Goal: Task Accomplishment & Management: Use online tool/utility

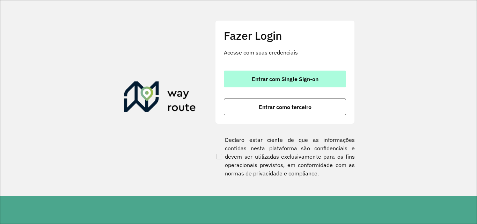
click at [314, 78] on span "Entrar com Single Sign-on" at bounding box center [285, 79] width 67 height 6
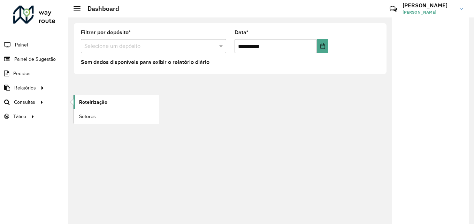
click at [98, 104] on span "Roteirização" at bounding box center [93, 101] width 28 height 7
click at [90, 117] on span "Setores" at bounding box center [87, 116] width 17 height 7
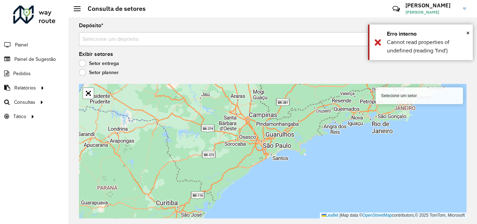
drag, startPoint x: 269, startPoint y: 135, endPoint x: 267, endPoint y: 130, distance: 6.1
click at [267, 130] on div "Selecione um setor Leaflet | Map data © OpenStreetMap contributors,© 2025 TomTo…" at bounding box center [272, 151] width 387 height 134
drag, startPoint x: 210, startPoint y: 125, endPoint x: 197, endPoint y: 116, distance: 16.3
click at [197, 116] on div "Selecione um setor Leaflet | Map data © OpenStreetMap contributors,© 2025 TomTo…" at bounding box center [272, 151] width 387 height 134
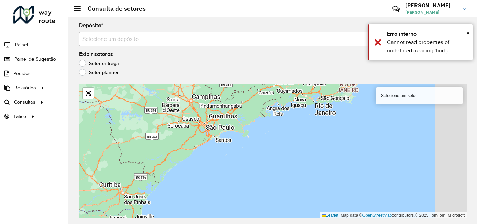
drag, startPoint x: 155, startPoint y: 120, endPoint x: 111, endPoint y: 111, distance: 44.9
click at [111, 111] on div "Selecione um setor Leaflet | Map data © OpenStreetMap contributors,© 2025 TomTo…" at bounding box center [272, 151] width 387 height 134
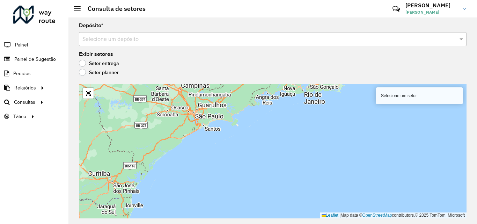
drag, startPoint x: 175, startPoint y: 127, endPoint x: 165, endPoint y: 117, distance: 13.8
click at [165, 117] on div "Selecione um setor Leaflet | Map data © OpenStreetMap contributors,© 2025 TomTo…" at bounding box center [272, 151] width 387 height 134
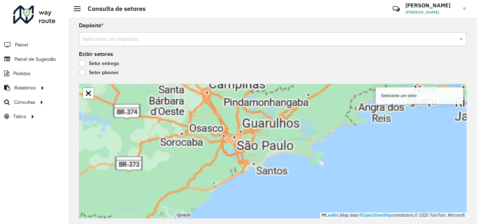
drag, startPoint x: 195, startPoint y: 124, endPoint x: 242, endPoint y: 160, distance: 59.7
click at [241, 162] on div "Selecione um setor Leaflet | Map data © OpenStreetMap contributors,© 2025 TomTo…" at bounding box center [272, 151] width 387 height 134
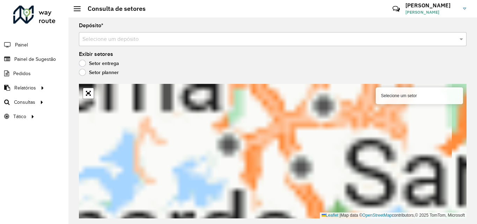
drag, startPoint x: 242, startPoint y: 148, endPoint x: 297, endPoint y: 135, distance: 56.8
click at [297, 135] on div "Selecione um setor Leaflet | Map data © OpenStreetMap contributors,© 2025 TomTo…" at bounding box center [272, 151] width 387 height 134
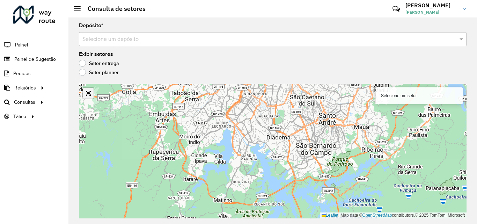
click at [90, 96] on link "Abrir mapa em tela cheia" at bounding box center [88, 93] width 10 height 10
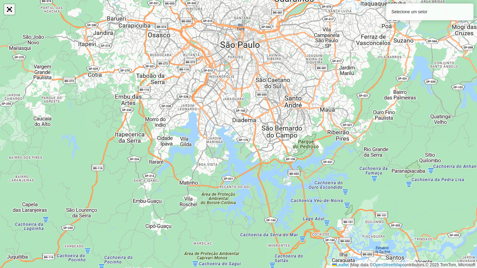
click at [9, 13] on link "Abrir mapa em tela cheia" at bounding box center [9, 9] width 10 height 10
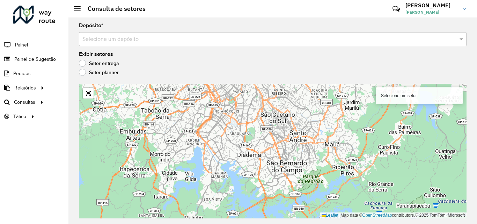
drag, startPoint x: 312, startPoint y: 125, endPoint x: 283, endPoint y: 145, distance: 35.4
click at [283, 145] on div "Selecione um setor Leaflet | Map data © OpenStreetMap contributors,© 2025 TomTo…" at bounding box center [272, 151] width 387 height 134
click at [116, 36] on input "text" at bounding box center [265, 39] width 366 height 8
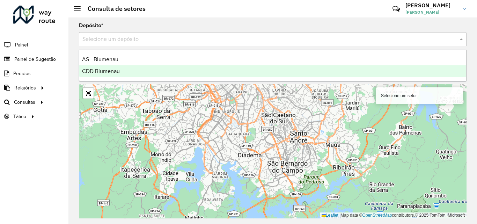
click at [112, 72] on span "CDD Blumenau" at bounding box center [101, 71] width 38 height 6
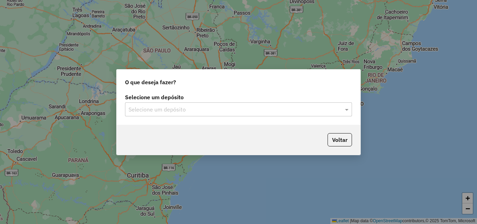
click at [158, 105] on input "text" at bounding box center [231, 109] width 206 height 8
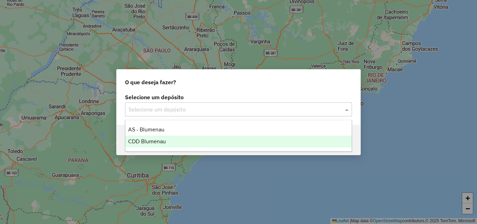
click at [149, 143] on span "CDD Blumenau" at bounding box center [147, 141] width 38 height 6
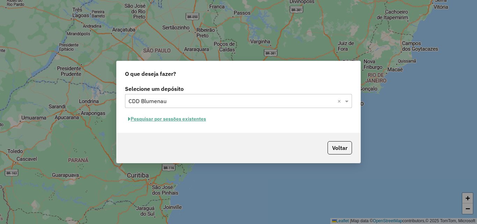
click at [254, 103] on input "text" at bounding box center [231, 101] width 206 height 8
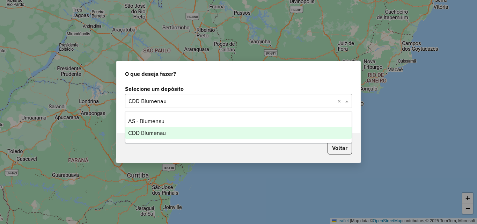
click at [159, 135] on span "CDD Blumenau" at bounding box center [147, 133] width 38 height 6
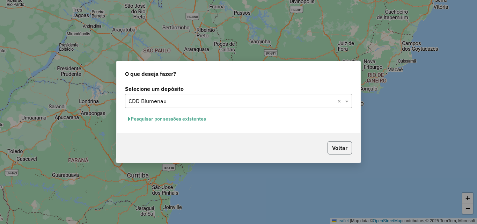
click at [332, 144] on button "Voltar" at bounding box center [339, 147] width 24 height 13
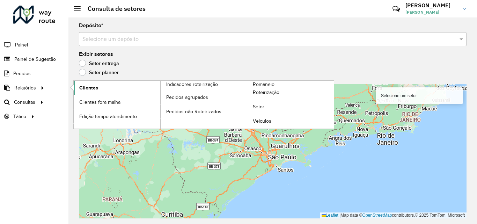
click at [88, 88] on span "Clientes" at bounding box center [88, 87] width 19 height 7
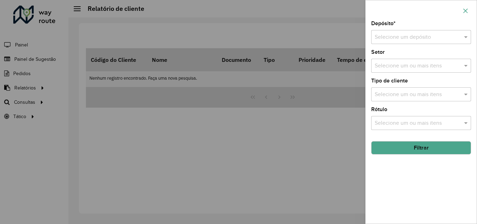
click at [466, 11] on icon "button" at bounding box center [465, 11] width 6 height 6
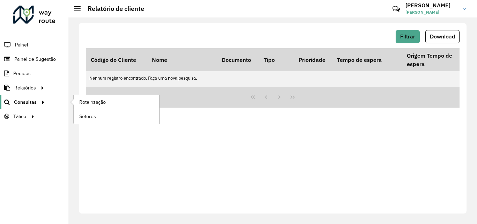
click at [35, 100] on span "Consultas" at bounding box center [25, 101] width 23 height 7
click at [104, 102] on span "Roteirização" at bounding box center [93, 101] width 28 height 7
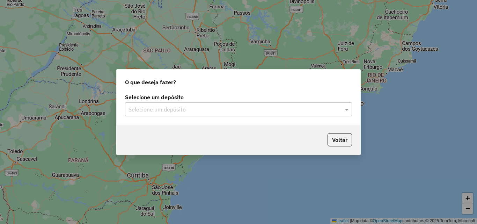
click at [204, 104] on div "Selecione um depósito" at bounding box center [238, 109] width 227 height 14
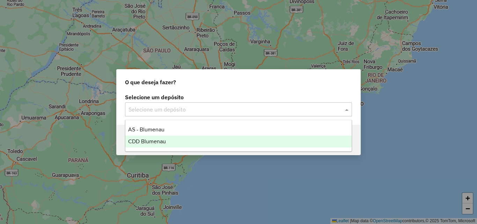
click at [155, 140] on span "CDD Blumenau" at bounding box center [147, 141] width 38 height 6
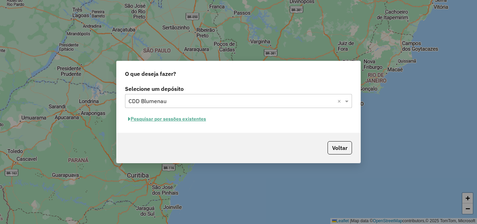
click at [227, 126] on div "Selecione um depósito Selecione um depósito × CDD Blumenau × Pesquisar por sess…" at bounding box center [239, 107] width 244 height 49
click at [291, 129] on div "Selecione um depósito Selecione um depósito × CDD Blumenau × Pesquisar por sess…" at bounding box center [239, 107] width 244 height 49
click at [193, 120] on button "Pesquisar por sessões existentes" at bounding box center [167, 118] width 84 height 11
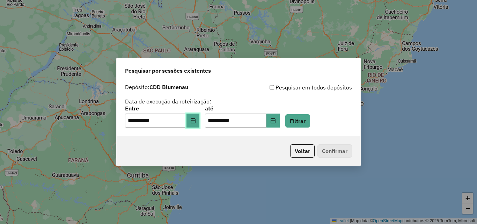
click at [195, 123] on icon "Choose Date" at bounding box center [193, 121] width 6 height 6
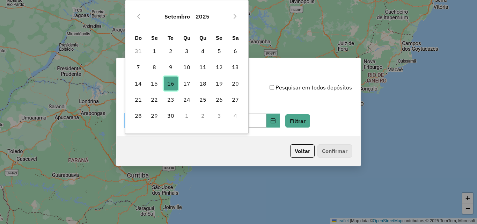
click at [169, 82] on span "16" at bounding box center [171, 83] width 14 height 14
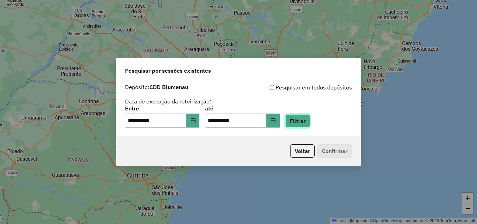
click at [310, 122] on button "Filtrar" at bounding box center [297, 120] width 25 height 13
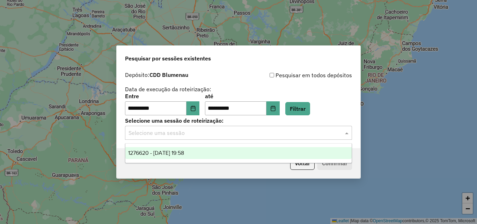
click at [208, 136] on input "text" at bounding box center [231, 133] width 206 height 8
click at [188, 156] on div "1276620 - 16/09/2025 19:58" at bounding box center [238, 153] width 226 height 12
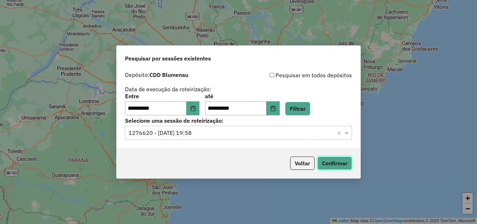
click at [342, 163] on button "Confirmar" at bounding box center [334, 162] width 35 height 13
click at [334, 166] on button "Confirmar" at bounding box center [334, 162] width 35 height 13
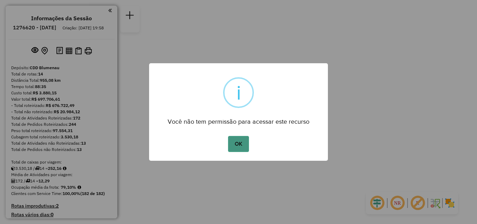
click at [238, 146] on button "OK" at bounding box center [238, 144] width 21 height 16
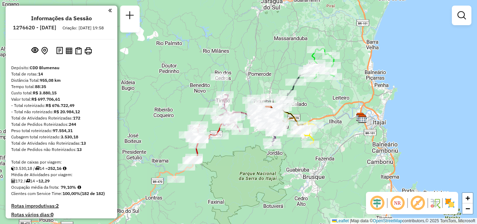
click at [224, 164] on div "Janela de atendimento Grade de atendimento Capacidade Transportadoras Veículos …" at bounding box center [238, 112] width 477 height 224
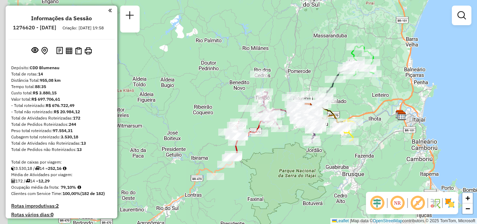
drag, startPoint x: 219, startPoint y: 168, endPoint x: 262, endPoint y: 165, distance: 42.7
click at [262, 165] on div "Janela de atendimento Grade de atendimento Capacidade Transportadoras Veículos …" at bounding box center [238, 112] width 477 height 224
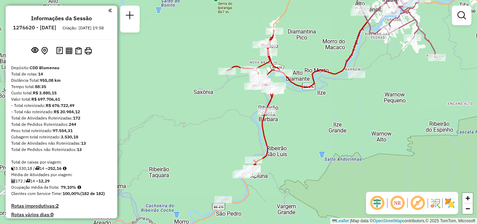
drag, startPoint x: 264, startPoint y: 154, endPoint x: 289, endPoint y: 155, distance: 25.5
click at [289, 155] on div "Janela de atendimento Grade de atendimento Capacidade Transportadoras Veículos …" at bounding box center [238, 112] width 477 height 224
drag, startPoint x: 306, startPoint y: 155, endPoint x: 310, endPoint y: 157, distance: 4.2
click at [310, 157] on div "Janela de atendimento Grade de atendimento Capacidade Transportadoras Veículos …" at bounding box center [238, 112] width 477 height 224
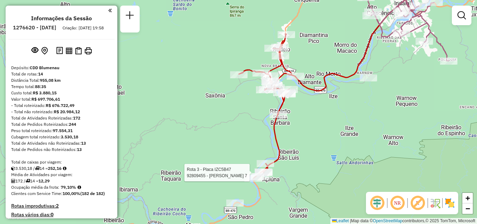
select select "**********"
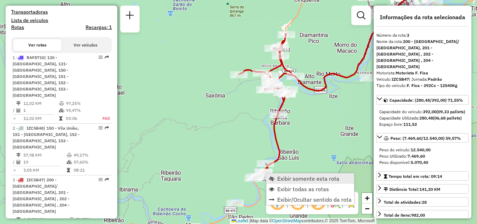
scroll to position [377, 0]
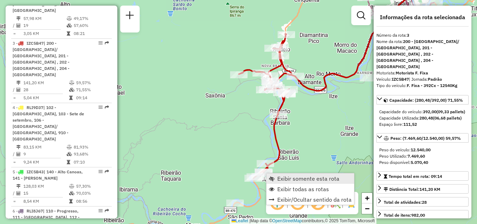
click at [279, 174] on link "Exibir somente esta rota" at bounding box center [310, 178] width 88 height 10
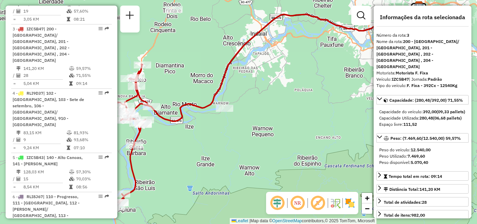
drag, startPoint x: 267, startPoint y: 172, endPoint x: 288, endPoint y: 166, distance: 22.3
click at [288, 166] on div "Janela de atendimento Grade de atendimento Capacidade Transportadoras Veículos …" at bounding box center [238, 112] width 477 height 224
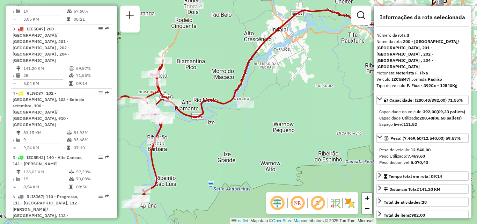
drag, startPoint x: 294, startPoint y: 167, endPoint x: 315, endPoint y: 163, distance: 21.3
click at [315, 163] on div "Janela de atendimento Grade de atendimento Capacidade Transportadoras Veículos …" at bounding box center [238, 112] width 477 height 224
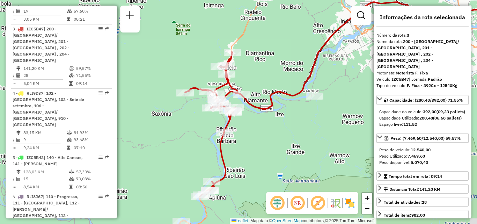
drag, startPoint x: 280, startPoint y: 150, endPoint x: 350, endPoint y: 142, distance: 69.5
click at [350, 142] on div "Janela de atendimento Grade de atendimento Capacidade Transportadoras Veículos …" at bounding box center [238, 112] width 477 height 224
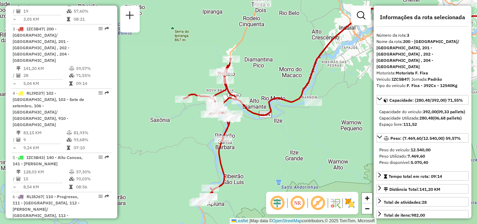
click at [308, 157] on div "Janela de atendimento Grade de atendimento Capacidade Transportadoras Veículos …" at bounding box center [238, 112] width 477 height 224
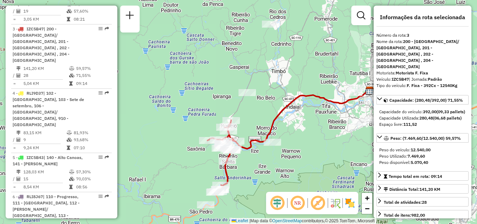
click at [298, 203] on em at bounding box center [297, 202] width 17 height 17
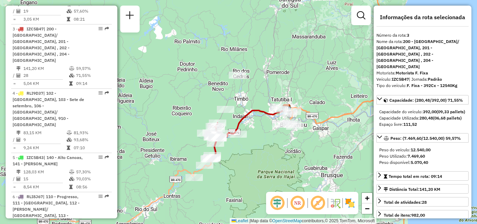
click at [189, 145] on div "Janela de atendimento Grade de atendimento Capacidade Transportadoras Veículos …" at bounding box center [238, 112] width 477 height 224
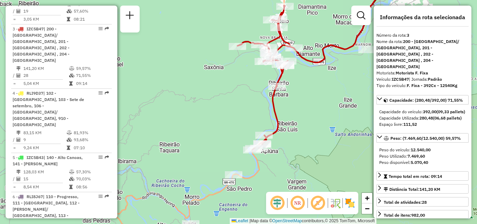
click at [299, 204] on em at bounding box center [297, 202] width 17 height 17
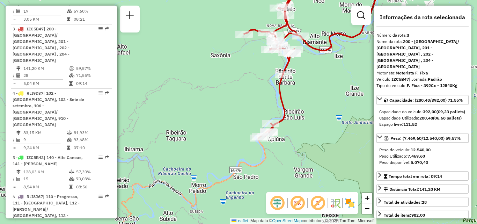
drag, startPoint x: 198, startPoint y: 169, endPoint x: 215, endPoint y: 153, distance: 23.2
click at [215, 153] on div "Janela de atendimento Grade de atendimento Capacidade Transportadoras Veículos …" at bounding box center [238, 112] width 477 height 224
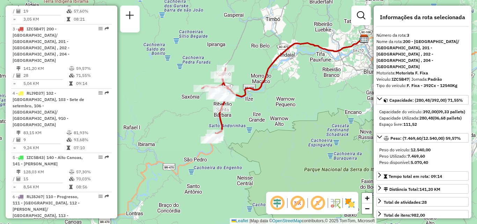
drag, startPoint x: 227, startPoint y: 155, endPoint x: 190, endPoint y: 162, distance: 38.3
click at [190, 160] on div "Janela de atendimento Grade de atendimento Capacidade Transportadoras Veículos …" at bounding box center [238, 112] width 477 height 224
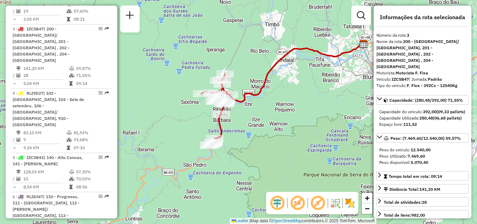
drag, startPoint x: 200, startPoint y: 168, endPoint x: 203, endPoint y: 174, distance: 6.1
click at [200, 180] on div "Janela de atendimento Grade de atendimento Capacidade Transportadoras Veículos …" at bounding box center [238, 112] width 477 height 224
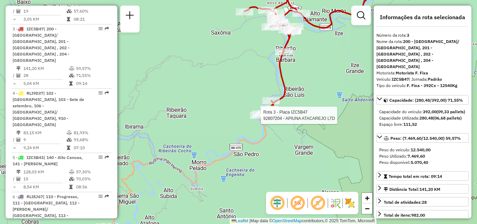
drag, startPoint x: 200, startPoint y: 154, endPoint x: 252, endPoint y: 117, distance: 64.1
click at [252, 117] on div at bounding box center [258, 115] width 17 height 7
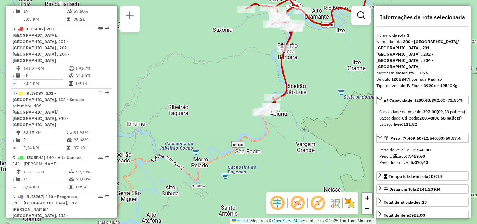
drag, startPoint x: 265, startPoint y: 152, endPoint x: 280, endPoint y: 136, distance: 22.0
click at [280, 136] on div "Janela de atendimento Grade de atendimento Capacidade Transportadoras Veículos …" at bounding box center [238, 112] width 477 height 224
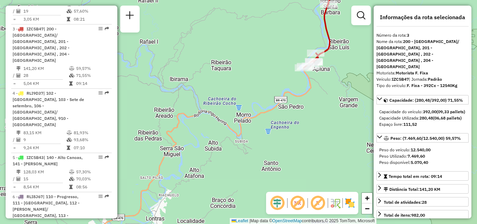
drag, startPoint x: 324, startPoint y: 137, endPoint x: 336, endPoint y: 131, distance: 13.1
click at [332, 132] on div "Janela de atendimento Grade de atendimento Capacidade Transportadoras Veículos …" at bounding box center [238, 112] width 477 height 224
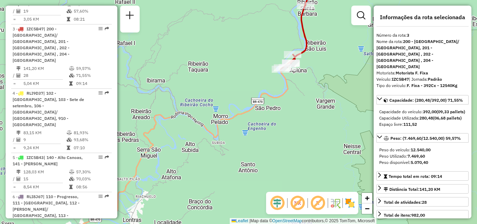
drag, startPoint x: 295, startPoint y: 143, endPoint x: 256, endPoint y: 151, distance: 39.8
click at [258, 150] on div "Janela de atendimento Grade de atendimento Capacidade Transportadoras Veículos …" at bounding box center [238, 112] width 477 height 224
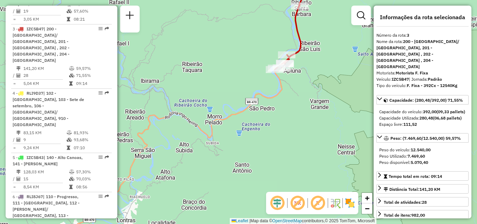
drag, startPoint x: 263, startPoint y: 148, endPoint x: 256, endPoint y: 150, distance: 7.4
click at [256, 150] on div "Janela de atendimento Grade de atendimento Capacidade Transportadoras Veículos …" at bounding box center [238, 112] width 477 height 224
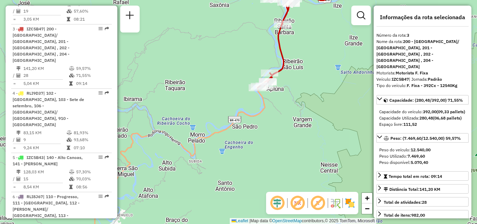
drag, startPoint x: 264, startPoint y: 140, endPoint x: 256, endPoint y: 112, distance: 28.8
click at [256, 158] on div "Janela de atendimento Grade de atendimento Capacidade Transportadoras Veículos …" at bounding box center [238, 112] width 477 height 224
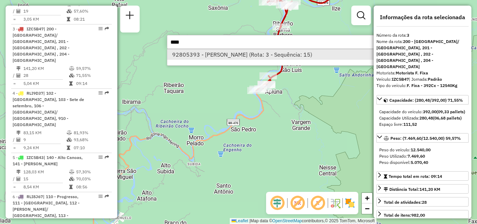
type input "****"
click at [244, 58] on li "92805393 - [PERSON_NAME] (Rota: 3 - Sequência: 15)" at bounding box center [271, 54] width 209 height 10
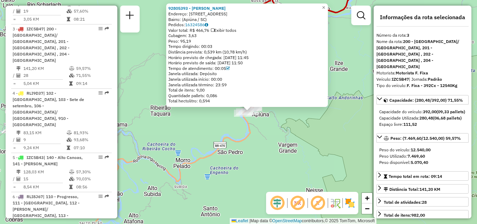
drag, startPoint x: 265, startPoint y: 138, endPoint x: 276, endPoint y: 138, distance: 11.2
click at [276, 138] on div "92805393 - [PERSON_NAME]: [STREET_ADDRESS] Bairro: ([GEOGRAPHIC_DATA] / [GEOGRA…" at bounding box center [238, 112] width 477 height 224
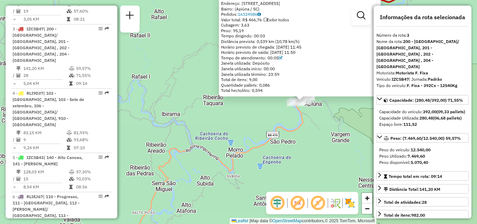
drag, startPoint x: 266, startPoint y: 145, endPoint x: 316, endPoint y: 137, distance: 50.6
click at [316, 137] on div "92805393 - [PERSON_NAME]: [STREET_ADDRESS] Bairro: ([GEOGRAPHIC_DATA] / [GEOGRA…" at bounding box center [238, 112] width 477 height 224
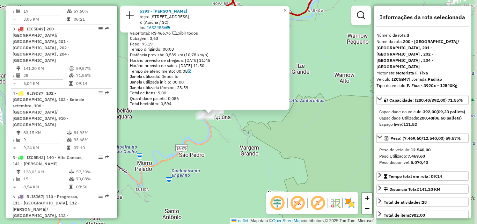
drag, startPoint x: 310, startPoint y: 144, endPoint x: 195, endPoint y: 160, distance: 115.8
click at [195, 161] on div "92805393 - [PERSON_NAME]: [STREET_ADDRESS] Bairro: ([GEOGRAPHIC_DATA] / [GEOGRA…" at bounding box center [238, 112] width 477 height 224
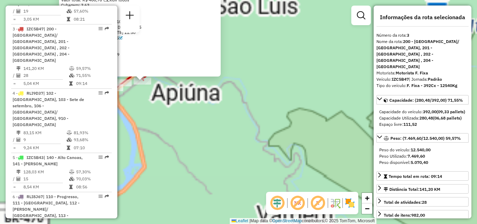
click at [206, 130] on div "92805393 - [PERSON_NAME]: [STREET_ADDRESS] Bairro: ([GEOGRAPHIC_DATA] / [GEOGRA…" at bounding box center [238, 112] width 477 height 224
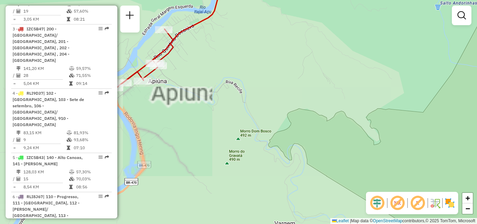
drag, startPoint x: 193, startPoint y: 143, endPoint x: 273, endPoint y: 107, distance: 87.1
click at [265, 111] on div "Janela de atendimento Grade de atendimento Capacidade Transportadoras Veículos …" at bounding box center [238, 112] width 477 height 224
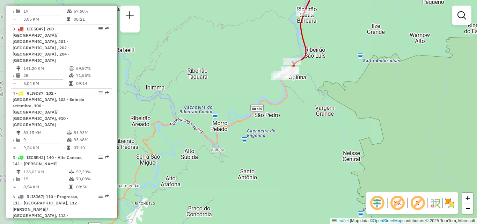
drag, startPoint x: 291, startPoint y: 117, endPoint x: 316, endPoint y: 92, distance: 35.5
click at [315, 93] on div "Janela de atendimento Grade de atendimento Capacidade Transportadoras Veículos …" at bounding box center [238, 112] width 477 height 224
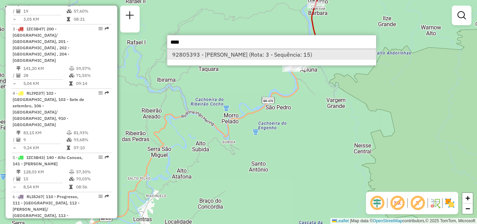
type input "****"
click at [264, 56] on li "92805393 - [PERSON_NAME] (Rota: 3 - Sequência: 15)" at bounding box center [271, 54] width 209 height 10
select select "**********"
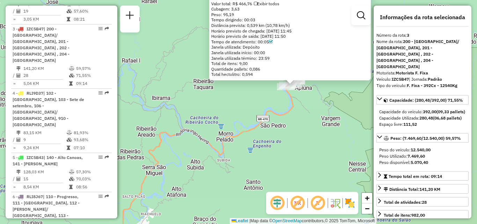
drag, startPoint x: 299, startPoint y: 147, endPoint x: 354, endPoint y: 120, distance: 61.6
click at [354, 120] on div "92805393 - [PERSON_NAME]: [STREET_ADDRESS] Bairro: ([GEOGRAPHIC_DATA] / [GEOGRA…" at bounding box center [238, 112] width 477 height 224
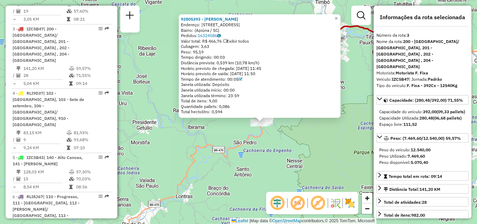
drag, startPoint x: 254, startPoint y: 154, endPoint x: 237, endPoint y: 162, distance: 19.4
click at [237, 162] on div "92805393 - [PERSON_NAME]: [STREET_ADDRESS] Bairro: ([GEOGRAPHIC_DATA] / [GEOGRA…" at bounding box center [238, 112] width 477 height 224
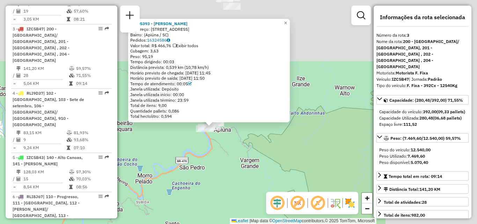
drag, startPoint x: 312, startPoint y: 94, endPoint x: 208, endPoint y: 168, distance: 127.7
click at [208, 170] on div "92805393 - [PERSON_NAME]: [STREET_ADDRESS] Bairro: ([GEOGRAPHIC_DATA] / [GEOGRA…" at bounding box center [238, 112] width 477 height 224
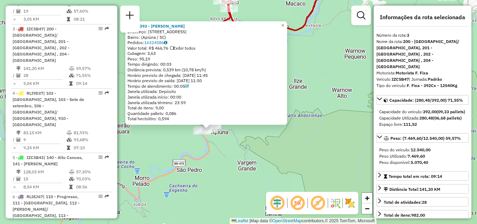
click at [208, 164] on div "92805393 - [PERSON_NAME]: [STREET_ADDRESS] Bairro: ([GEOGRAPHIC_DATA] / [GEOGRA…" at bounding box center [238, 112] width 477 height 224
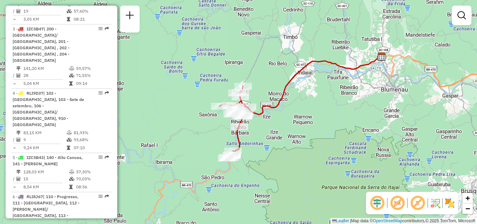
drag, startPoint x: 267, startPoint y: 135, endPoint x: 261, endPoint y: 158, distance: 23.8
click at [261, 160] on div "Janela de atendimento Grade de atendimento Capacidade Transportadoras Veículos …" at bounding box center [238, 112] width 477 height 224
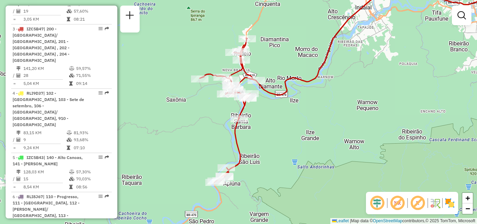
drag, startPoint x: 262, startPoint y: 152, endPoint x: 285, endPoint y: 174, distance: 31.3
click at [285, 174] on div "Janela de atendimento Grade de atendimento Capacidade Transportadoras Veículos …" at bounding box center [238, 112] width 477 height 224
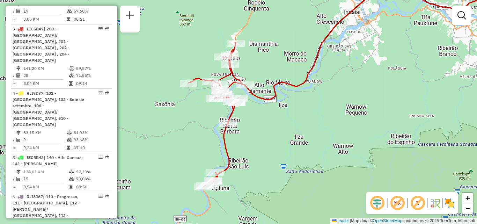
drag, startPoint x: 277, startPoint y: 137, endPoint x: 257, endPoint y: 140, distance: 19.7
click at [260, 142] on div "Janela de atendimento Grade de atendimento Capacidade Transportadoras Veículos …" at bounding box center [238, 112] width 477 height 224
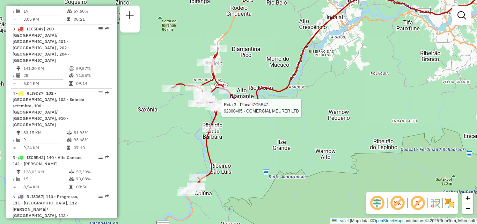
select select "**********"
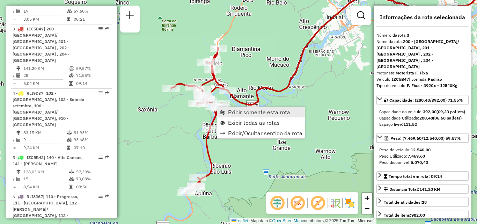
click at [261, 113] on span "Exibir somente esta rota" at bounding box center [259, 112] width 62 height 6
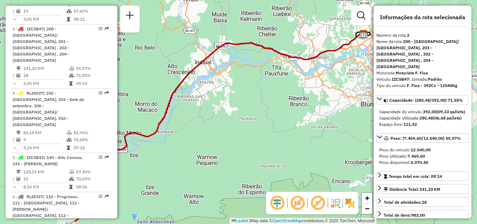
drag, startPoint x: 293, startPoint y: 149, endPoint x: 280, endPoint y: 166, distance: 21.4
click at [280, 166] on div "Janela de atendimento Grade de atendimento Capacidade Transportadoras Veículos …" at bounding box center [238, 112] width 477 height 224
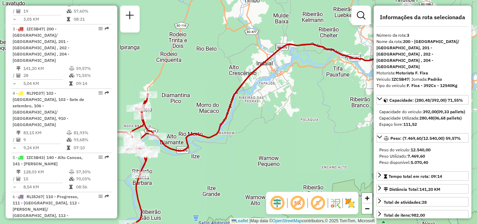
drag, startPoint x: 332, startPoint y: 123, endPoint x: 350, endPoint y: 123, distance: 17.4
click at [350, 123] on div "Janela de atendimento Grade de atendimento Capacidade Transportadoras Veículos …" at bounding box center [238, 112] width 477 height 224
drag, startPoint x: 300, startPoint y: 133, endPoint x: 362, endPoint y: 94, distance: 73.4
click at [352, 100] on div "Janela de atendimento Grade de atendimento Capacidade Transportadoras Veículos …" at bounding box center [238, 112] width 477 height 224
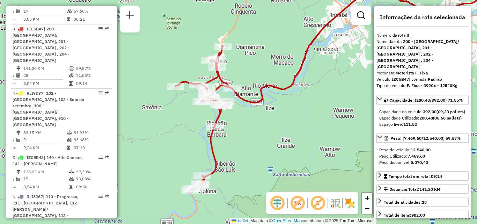
drag, startPoint x: 315, startPoint y: 124, endPoint x: 346, endPoint y: 93, distance: 43.9
click at [339, 98] on div "Janela de atendimento Grade de atendimento Capacidade Transportadoras Veículos …" at bounding box center [238, 112] width 477 height 224
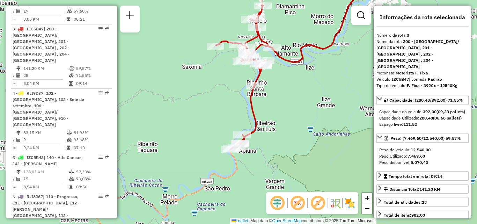
drag, startPoint x: 345, startPoint y: 102, endPoint x: 352, endPoint y: 123, distance: 21.7
click at [352, 123] on div "Janela de atendimento Grade de atendimento Capacidade Transportadoras Veículos …" at bounding box center [238, 112] width 477 height 224
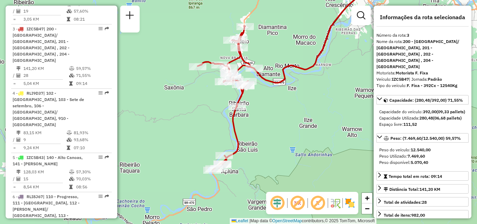
drag, startPoint x: 324, startPoint y: 123, endPoint x: 299, endPoint y: 123, distance: 24.8
click at [299, 123] on div "Janela de atendimento Grade de atendimento Capacidade Transportadoras Veículos …" at bounding box center [238, 112] width 477 height 224
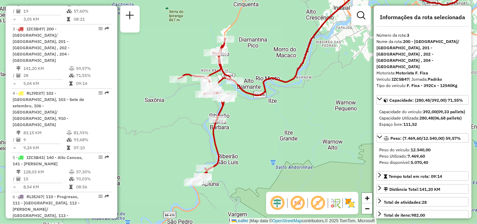
drag, startPoint x: 289, startPoint y: 114, endPoint x: 269, endPoint y: 126, distance: 23.2
click at [269, 126] on div "Janela de atendimento Grade de atendimento Capacidade Transportadoras Veículos …" at bounding box center [238, 112] width 477 height 224
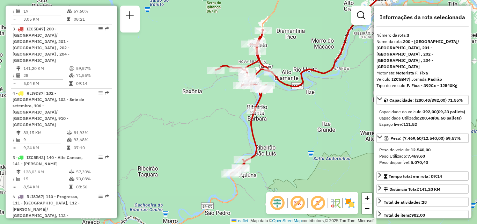
click at [314, 125] on div "Janela de atendimento Grade de atendimento Capacidade Transportadoras Veículos …" at bounding box center [238, 112] width 477 height 224
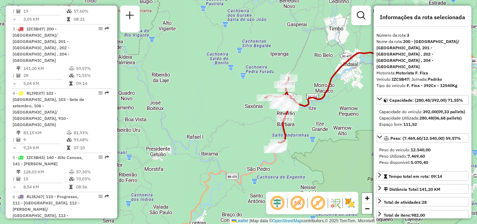
drag, startPoint x: 210, startPoint y: 120, endPoint x: 192, endPoint y: 119, distance: 18.5
click at [192, 119] on div "Janela de atendimento Grade de atendimento Capacidade Transportadoras Veículos …" at bounding box center [238, 112] width 477 height 224
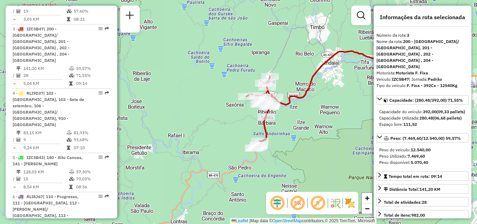
drag, startPoint x: 234, startPoint y: 110, endPoint x: 204, endPoint y: 104, distance: 30.7
click at [204, 104] on div "Janela de atendimento Grade de atendimento Capacidade Transportadoras Veículos …" at bounding box center [238, 112] width 477 height 224
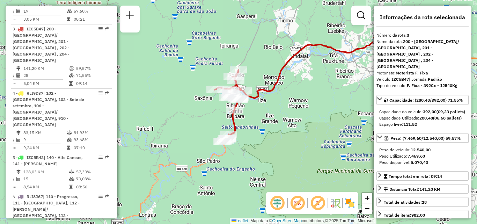
click at [305, 106] on div "Janela de atendimento Grade de atendimento Capacidade Transportadoras Veículos …" at bounding box center [238, 112] width 477 height 224
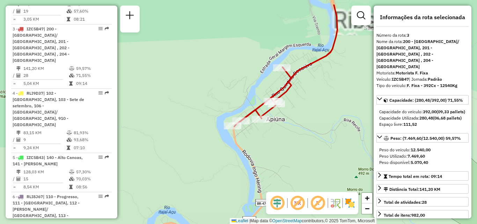
drag, startPoint x: 315, startPoint y: 102, endPoint x: 312, endPoint y: 129, distance: 27.7
click at [312, 129] on div "Janela de atendimento Grade de atendimento Capacidade Transportadoras Veículos …" at bounding box center [238, 112] width 477 height 224
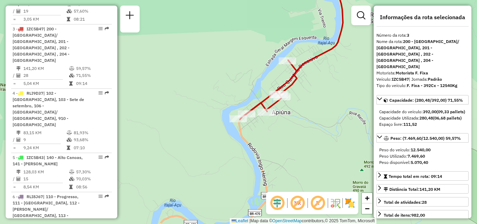
drag, startPoint x: 283, startPoint y: 132, endPoint x: 297, endPoint y: 118, distance: 19.2
click at [297, 118] on div "Janela de atendimento Grade de atendimento Capacidade Transportadoras Veículos …" at bounding box center [238, 112] width 477 height 224
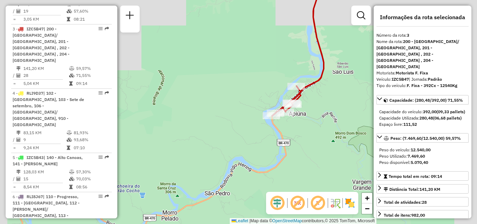
click at [316, 112] on div "Janela de atendimento Grade de atendimento Capacidade Transportadoras Veículos …" at bounding box center [238, 112] width 477 height 224
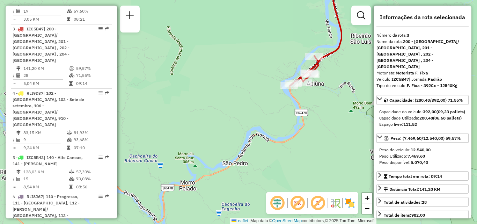
drag, startPoint x: 274, startPoint y: 140, endPoint x: 256, endPoint y: 134, distance: 18.4
click at [260, 134] on div "Janela de atendimento Grade de atendimento Capacidade Transportadoras Veículos …" at bounding box center [238, 112] width 477 height 224
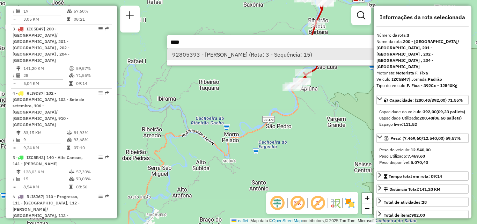
type input "****"
click at [287, 52] on li "92805393 - [PERSON_NAME] (Rota: 3 - Sequência: 15)" at bounding box center [271, 54] width 209 height 10
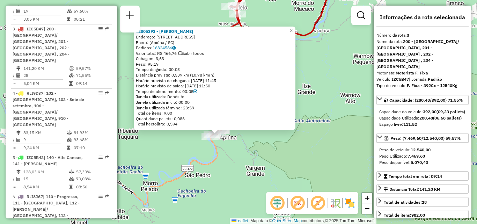
drag, startPoint x: 255, startPoint y: 123, endPoint x: 234, endPoint y: 143, distance: 29.1
click at [234, 143] on div "92805393 - [PERSON_NAME]: [STREET_ADDRESS] Bairro: ([GEOGRAPHIC_DATA] / [GEOGRA…" at bounding box center [238, 112] width 477 height 224
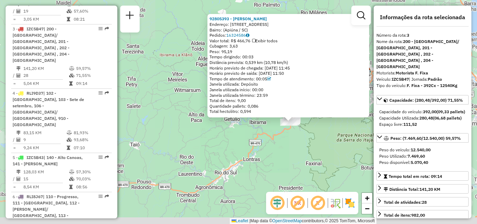
drag, startPoint x: 283, startPoint y: 138, endPoint x: 274, endPoint y: 134, distance: 10.0
click at [271, 145] on div "92805393 - [PERSON_NAME]: [STREET_ADDRESS] Bairro: ([GEOGRAPHIC_DATA] / [GEOGRA…" at bounding box center [238, 112] width 477 height 224
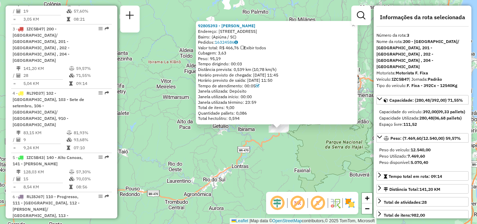
click at [230, 165] on div "92805393 - [PERSON_NAME]: [STREET_ADDRESS] Bairro: ([GEOGRAPHIC_DATA] / [GEOGRA…" at bounding box center [238, 112] width 477 height 224
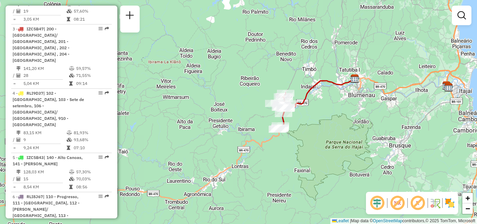
drag, startPoint x: 291, startPoint y: 175, endPoint x: 301, endPoint y: 197, distance: 24.8
click at [301, 197] on div "Janela de atendimento Grade de atendimento Capacidade Transportadoras Veículos …" at bounding box center [238, 112] width 477 height 224
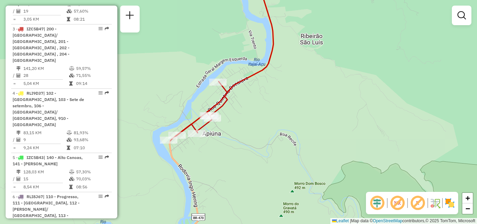
drag, startPoint x: 320, startPoint y: 133, endPoint x: 287, endPoint y: 142, distance: 33.9
click at [287, 142] on div "Janela de atendimento Grade de atendimento Capacidade Transportadoras Veículos …" at bounding box center [238, 112] width 477 height 224
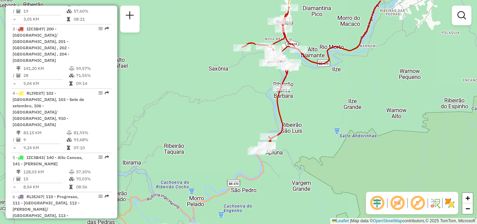
drag, startPoint x: 317, startPoint y: 142, endPoint x: 323, endPoint y: 139, distance: 7.3
click at [314, 156] on div "Janela de atendimento Grade de atendimento Capacidade Transportadoras Veículos …" at bounding box center [238, 112] width 477 height 224
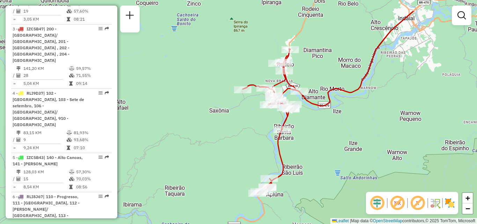
drag, startPoint x: 332, startPoint y: 123, endPoint x: 335, endPoint y: 160, distance: 37.5
click at [335, 160] on div "Janela de atendimento Grade de atendimento Capacidade Transportadoras Veículos …" at bounding box center [238, 112] width 477 height 224
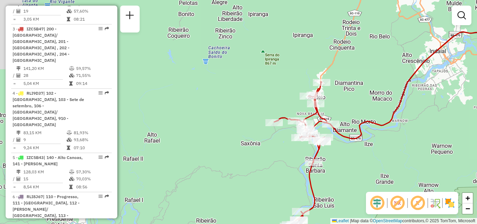
drag, startPoint x: 340, startPoint y: 126, endPoint x: 372, endPoint y: 151, distance: 40.2
click at [371, 153] on div "Janela de atendimento Grade de atendimento Capacidade Transportadoras Veículos …" at bounding box center [238, 112] width 477 height 224
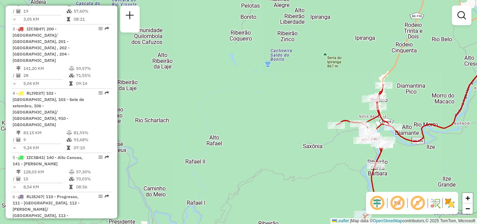
drag, startPoint x: 348, startPoint y: 174, endPoint x: 417, endPoint y: 177, distance: 69.5
click at [417, 177] on div "Janela de atendimento Grade de atendimento Capacidade Transportadoras Veículos …" at bounding box center [238, 112] width 477 height 224
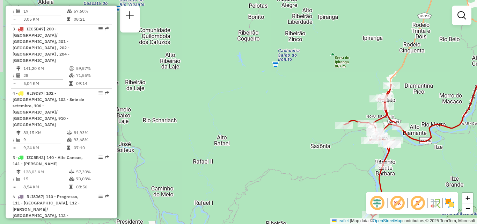
drag, startPoint x: 405, startPoint y: 133, endPoint x: 405, endPoint y: 125, distance: 8.1
click at [405, 126] on div "Janela de atendimento Grade de atendimento Capacidade Transportadoras Veículos …" at bounding box center [238, 112] width 477 height 224
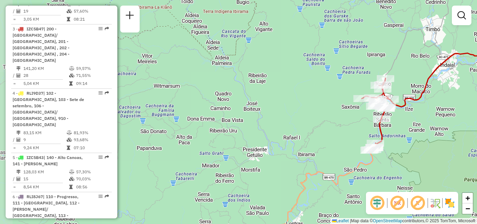
drag, startPoint x: 411, startPoint y: 135, endPoint x: 401, endPoint y: 134, distance: 10.3
click at [401, 134] on div "Janela de atendimento Grade de atendimento Capacidade Transportadoras Veículos …" at bounding box center [238, 112] width 477 height 224
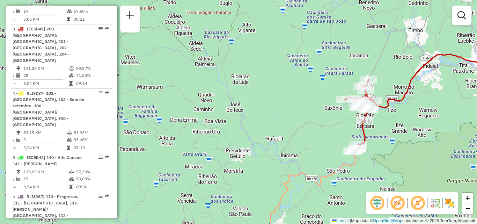
drag, startPoint x: 410, startPoint y: 153, endPoint x: 392, endPoint y: 155, distance: 18.2
click at [392, 155] on div "Janela de atendimento Grade de atendimento Capacidade Transportadoras Veículos …" at bounding box center [238, 112] width 477 height 224
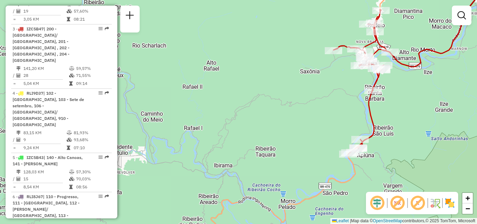
drag, startPoint x: 412, startPoint y: 140, endPoint x: 395, endPoint y: 124, distance: 23.9
click at [395, 124] on div "Janela de atendimento Grade de atendimento Capacidade Transportadoras Veículos …" at bounding box center [238, 112] width 477 height 224
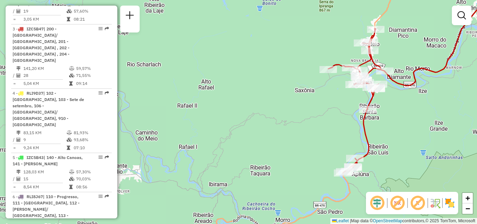
drag, startPoint x: 425, startPoint y: 125, endPoint x: 429, endPoint y: 136, distance: 11.9
click at [427, 132] on div "Janela de atendimento Grade de atendimento Capacidade Transportadoras Veículos …" at bounding box center [238, 112] width 477 height 224
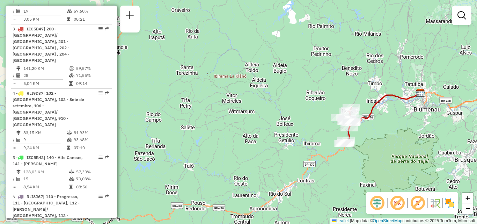
drag, startPoint x: 393, startPoint y: 99, endPoint x: 362, endPoint y: 134, distance: 45.9
click at [361, 142] on div "Janela de atendimento Grade de atendimento Capacidade Transportadoras Veículos …" at bounding box center [238, 112] width 477 height 224
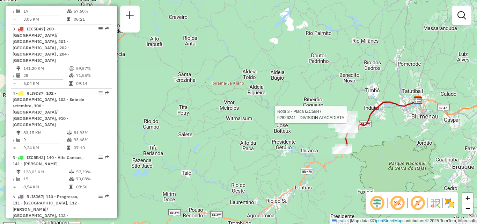
select select "**********"
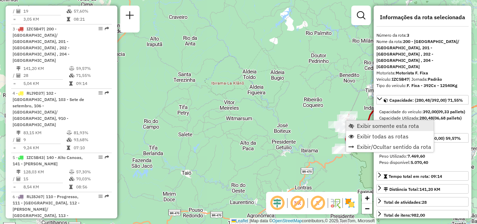
click at [367, 127] on span "Exibir somente esta rota" at bounding box center [388, 126] width 62 height 6
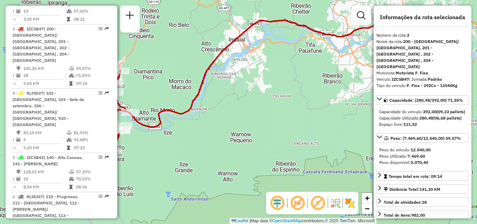
drag, startPoint x: 348, startPoint y: 118, endPoint x: 385, endPoint y: 120, distance: 37.1
click at [392, 122] on hb-router-mapa "Informações da Sessão 1276620 - [DATE] Criação: [DATE] 19:58 Depósito: CDD Blum…" at bounding box center [238, 112] width 477 height 224
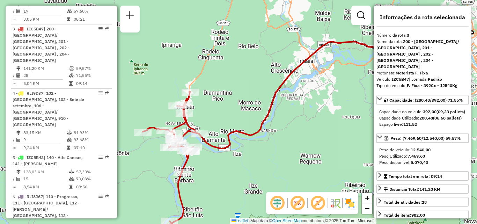
drag, startPoint x: 376, startPoint y: 130, endPoint x: 359, endPoint y: 128, distance: 17.2
click at [378, 131] on hb-router-mapa "Informações da Sessão 1276620 - [DATE] Criação: [DATE] 19:58 Depósito: CDD Blum…" at bounding box center [238, 112] width 477 height 224
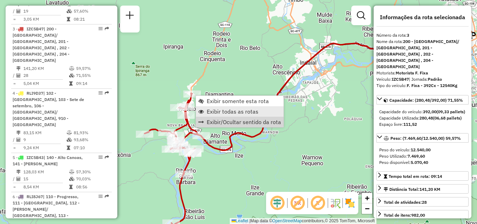
click at [214, 115] on link "Exibir todas as rotas" at bounding box center [240, 111] width 88 height 10
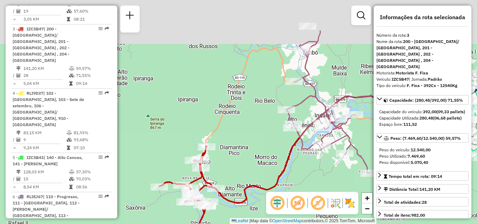
drag, startPoint x: 234, startPoint y: 125, endPoint x: 255, endPoint y: 186, distance: 64.1
click at [254, 186] on div "Janela de atendimento Grade de atendimento Capacidade Transportadoras Veículos …" at bounding box center [238, 112] width 477 height 224
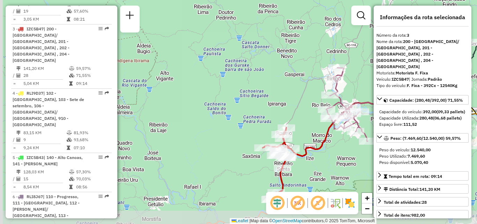
drag, startPoint x: 258, startPoint y: 140, endPoint x: 309, endPoint y: 112, distance: 57.9
click at [309, 112] on div "Janela de atendimento Grade de atendimento Capacidade Transportadoras Veículos …" at bounding box center [238, 112] width 477 height 224
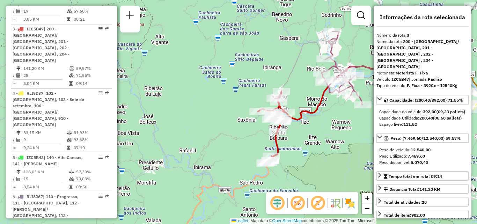
drag, startPoint x: 295, startPoint y: 93, endPoint x: 292, endPoint y: 85, distance: 8.4
click at [293, 85] on div "Janela de atendimento Grade de atendimento Capacidade Transportadoras Veículos …" at bounding box center [238, 112] width 477 height 224
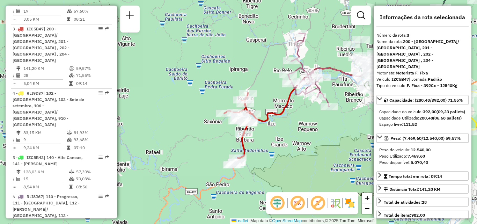
drag, startPoint x: 279, startPoint y: 125, endPoint x: 274, endPoint y: 135, distance: 11.2
click at [274, 135] on div "Janela de atendimento Grade de atendimento Capacidade Transportadoras Veículos …" at bounding box center [238, 112] width 477 height 224
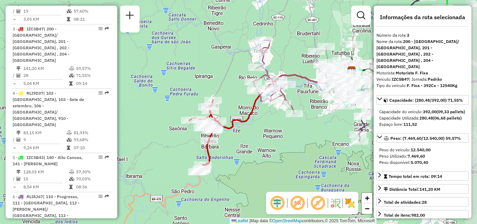
drag, startPoint x: 272, startPoint y: 175, endPoint x: 235, endPoint y: 182, distance: 38.1
click at [235, 183] on div "Janela de atendimento Grade de atendimento Capacidade Transportadoras Veículos …" at bounding box center [238, 112] width 477 height 224
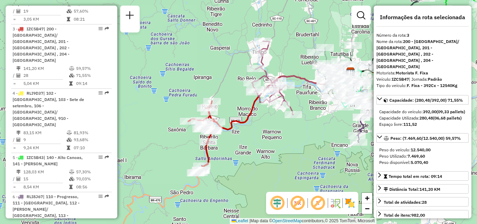
drag, startPoint x: 238, startPoint y: 158, endPoint x: 240, endPoint y: 178, distance: 19.3
click at [240, 178] on div "Janela de atendimento Grade de atendimento Capacidade Transportadoras Veículos …" at bounding box center [238, 112] width 477 height 224
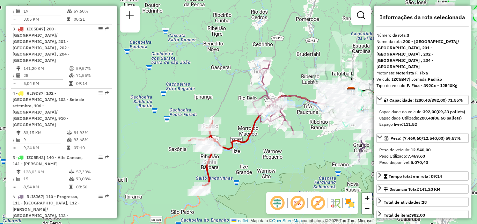
drag, startPoint x: 240, startPoint y: 178, endPoint x: 220, endPoint y: 178, distance: 19.5
click at [220, 178] on div "Janela de atendimento Grade de atendimento Capacidade Transportadoras Veículos …" at bounding box center [238, 112] width 477 height 224
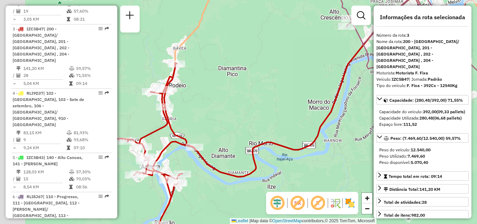
drag, startPoint x: 254, startPoint y: 120, endPoint x: 281, endPoint y: 118, distance: 26.6
click at [278, 120] on div "Janela de atendimento Grade de atendimento Capacidade Transportadoras Veículos …" at bounding box center [238, 112] width 477 height 224
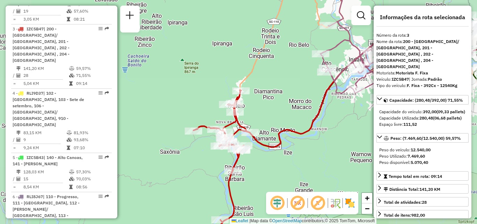
drag, startPoint x: 290, startPoint y: 115, endPoint x: 258, endPoint y: 112, distance: 32.0
click at [258, 112] on div "Janela de atendimento Grade de atendimento Capacidade Transportadoras Veículos …" at bounding box center [238, 112] width 477 height 224
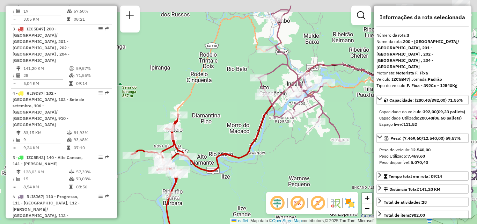
drag, startPoint x: 278, startPoint y: 112, endPoint x: 231, endPoint y: 158, distance: 65.6
click at [237, 155] on div "Janela de atendimento Grade de atendimento Capacidade Transportadoras Veículos …" at bounding box center [238, 112] width 477 height 224
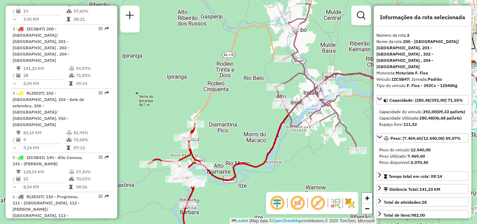
drag, startPoint x: 316, startPoint y: 81, endPoint x: 328, endPoint y: 77, distance: 11.9
click at [328, 77] on icon at bounding box center [316, 76] width 83 height 147
drag, startPoint x: 230, startPoint y: 126, endPoint x: 254, endPoint y: 93, distance: 40.5
click at [254, 93] on div "Janela de atendimento Grade de atendimento Capacidade Transportadoras Veículos …" at bounding box center [238, 112] width 477 height 224
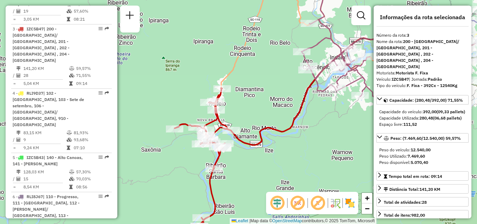
click at [223, 129] on div "Janela de atendimento Grade de atendimento Capacidade Transportadoras Veículos …" at bounding box center [238, 112] width 477 height 224
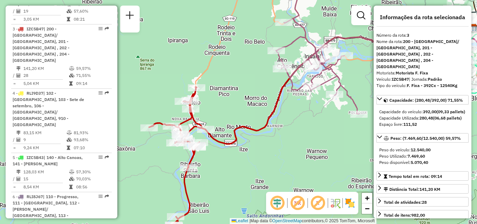
drag, startPoint x: 255, startPoint y: 117, endPoint x: 202, endPoint y: 171, distance: 76.2
click at [202, 168] on div "Janela de atendimento Grade de atendimento Capacidade Transportadoras Veículos …" at bounding box center [238, 112] width 477 height 224
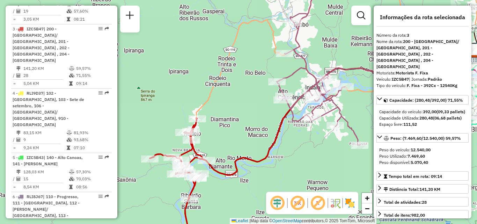
drag, startPoint x: 299, startPoint y: 151, endPoint x: 339, endPoint y: 114, distance: 54.1
click at [347, 116] on icon at bounding box center [317, 71] width 83 height 147
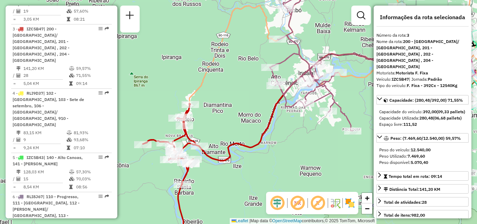
drag, startPoint x: 252, startPoint y: 129, endPoint x: 223, endPoint y: 129, distance: 29.0
click at [223, 129] on div "Janela de atendimento Grade de atendimento Capacidade Transportadoras Veículos …" at bounding box center [238, 112] width 477 height 224
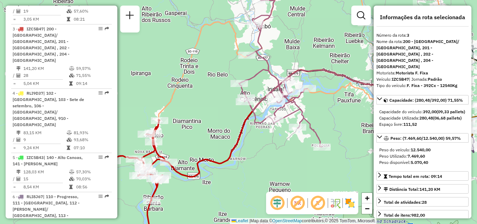
drag
click at [330, 86] on div "Janela de atendimento Grade de atendimento Capacidade Transportadoras Veículos …" at bounding box center [238, 112] width 477 height 224
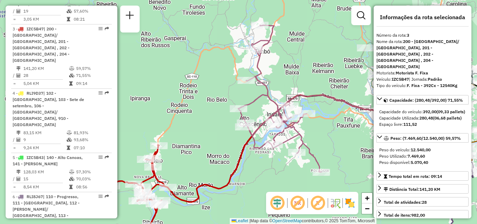
click at [212, 162] on div "Janela de atendimento Grade de atendimento Capacidade Transportadoras Veículos …" at bounding box center [238, 112] width 477 height 224
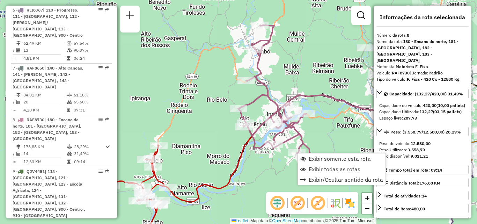
scroll to position [610, 0]
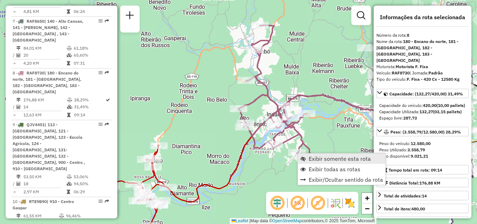
click at [310, 162] on link "Exibir somente esta rota" at bounding box center [342, 158] width 88 height 10
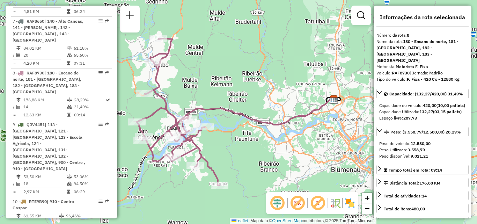
drag, startPoint x: 278, startPoint y: 148, endPoint x: 351, endPoint y: 157, distance: 73.4
click at [351, 157] on div "Janela de atendimento Grade de atendimento Capacidade Transportadoras Veículos …" at bounding box center [238, 112] width 477 height 224
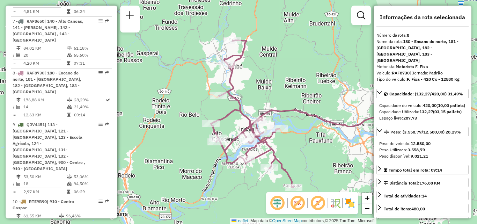
drag, startPoint x: 283, startPoint y: 161, endPoint x: 297, endPoint y: 127, distance: 36.7
click at [293, 128] on icon at bounding box center [251, 113] width 83 height 147
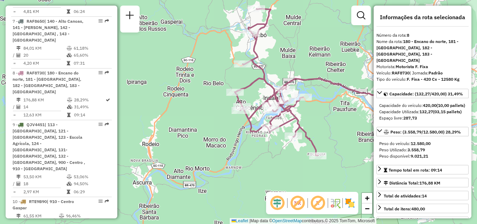
drag, startPoint x: 331, startPoint y: 93, endPoint x: 363, endPoint y: 99, distance: 32.6
click at [363, 99] on div "Janela de atendimento Grade de atendimento Capacidade Transportadoras Veículos …" at bounding box center [238, 112] width 477 height 224
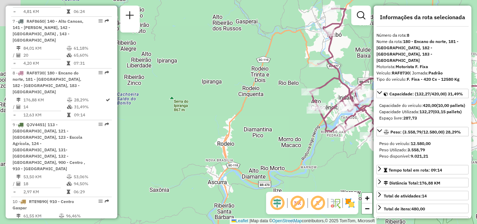
click at [230, 183] on div "Janela de atendimento Grade de atendimento Capacidade Transportadoras Veículos …" at bounding box center [238, 112] width 477 height 224
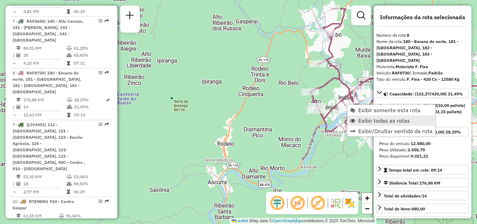
click at [369, 121] on span "Exibir todas as rotas" at bounding box center [384, 121] width 52 height 6
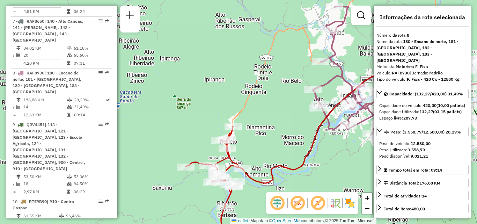
drag, startPoint x: 293, startPoint y: 118, endPoint x: 326, endPoint y: 95, distance: 40.4
click at [326, 95] on div "Janela de atendimento Grade de atendimento Capacidade Transportadoras Veículos …" at bounding box center [238, 112] width 477 height 224
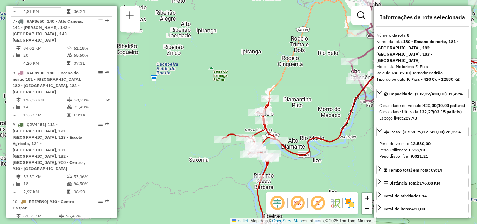
drag, startPoint x: 306, startPoint y: 133, endPoint x: 321, endPoint y: 76, distance: 59.0
click at [315, 84] on div "Janela de atendimento Grade de atendimento Capacidade Transportadoras Veículos …" at bounding box center [238, 112] width 477 height 224
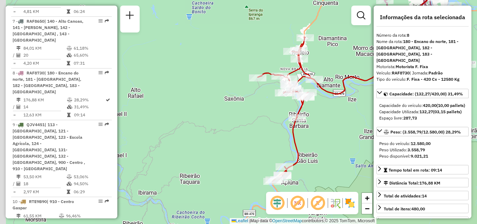
drag, startPoint x: 297, startPoint y: 114, endPoint x: 324, endPoint y: 111, distance: 26.7
click at [324, 111] on div "Janela de atendimento Grade de atendimento Capacidade Transportadoras Veículos …" at bounding box center [238, 112] width 477 height 224
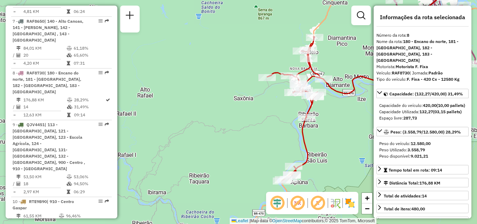
drag, startPoint x: 307, startPoint y: 111, endPoint x: 270, endPoint y: 103, distance: 37.2
click at [271, 103] on icon at bounding box center [295, 109] width 56 height 144
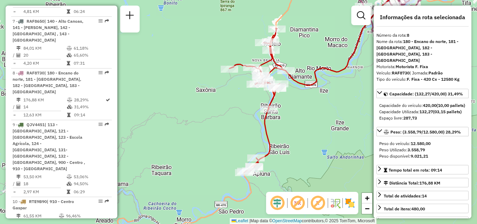
drag, startPoint x: 283, startPoint y: 113, endPoint x: 275, endPoint y: 128, distance: 16.9
click at [275, 128] on div "Janela de atendimento Grade de atendimento Capacidade Transportadoras Veículos …" at bounding box center [238, 112] width 477 height 224
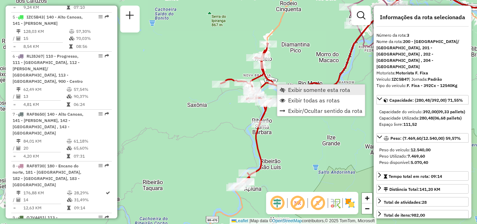
scroll to position [377, 0]
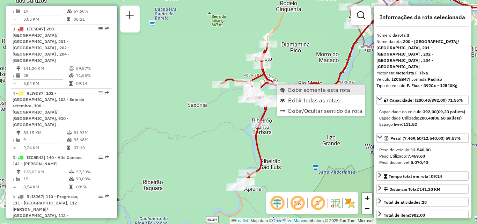
click at [310, 90] on span "Exibir somente esta rota" at bounding box center [319, 90] width 62 height 6
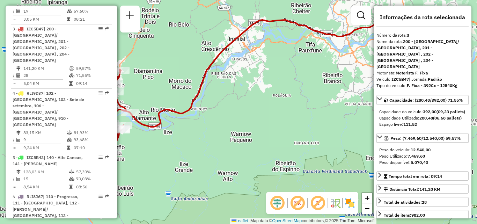
drag, startPoint x: 294, startPoint y: 106, endPoint x: 372, endPoint y: 106, distance: 77.4
click at [368, 106] on div "Janela de atendimento Grade de atendimento Capacidade Transportadoras Veículos …" at bounding box center [238, 112] width 477 height 224
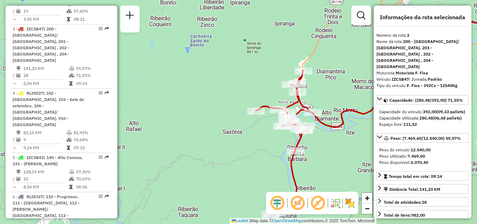
drag, startPoint x: 239, startPoint y: 150, endPoint x: 237, endPoint y: 106, distance: 44.0
click at [237, 106] on div "Janela de atendimento Grade de atendimento Capacidade Transportadoras Veículos …" at bounding box center [238, 112] width 477 height 224
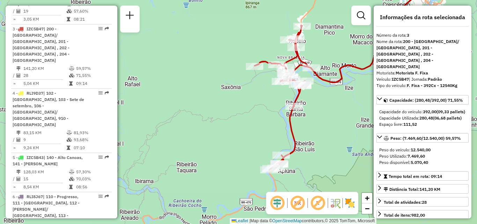
drag, startPoint x: 241, startPoint y: 125, endPoint x: 223, endPoint y: 111, distance: 22.6
click at [223, 111] on div "Janela de atendimento Grade de atendimento Capacidade Transportadoras Veículos …" at bounding box center [238, 112] width 477 height 224
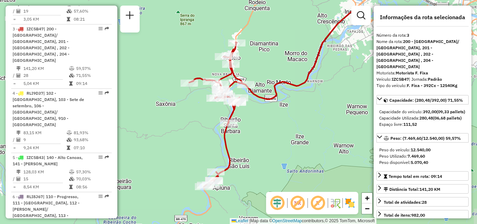
drag, startPoint x: 313, startPoint y: 105, endPoint x: 265, endPoint y: 136, distance: 56.5
click at [265, 136] on div "Janela de atendimento Grade de atendimento Capacidade Transportadoras Veículos …" at bounding box center [238, 112] width 477 height 224
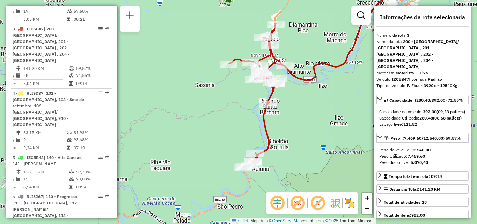
drag, startPoint x: 303, startPoint y: 118, endPoint x: 307, endPoint y: 115, distance: 5.3
click at [307, 115] on div "Janela de atendimento Grade de atendimento Capacidade Transportadoras Veículos …" at bounding box center [238, 112] width 477 height 224
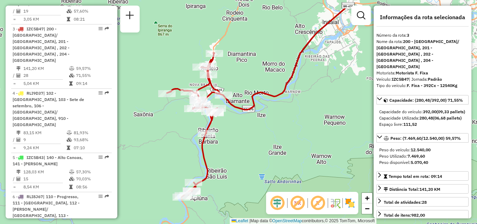
drag, startPoint x: 328, startPoint y: 124, endPoint x: 261, endPoint y: 158, distance: 75.7
click at [261, 158] on div "Janela de atendimento Grade de atendimento Capacidade Transportadoras Veículos …" at bounding box center [238, 112] width 477 height 224
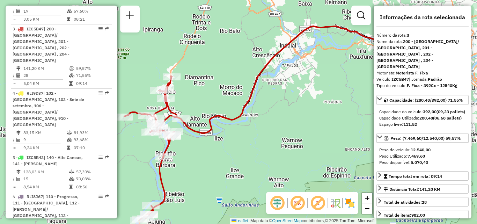
drag, startPoint x: 291, startPoint y: 130, endPoint x: 261, endPoint y: 144, distance: 33.4
click at [251, 153] on div "Janela de atendimento Grade de atendimento Capacidade Transportadoras Veículos …" at bounding box center [238, 112] width 477 height 224
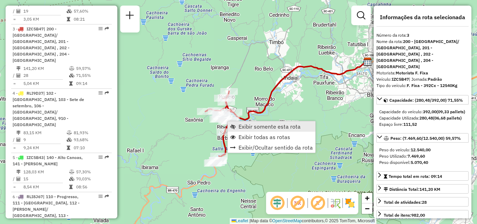
click at [269, 126] on span "Exibir somente esta rota" at bounding box center [269, 126] width 62 height 6
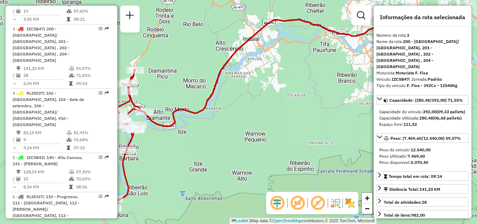
drag, startPoint x: 221, startPoint y: 125, endPoint x: 302, endPoint y: 124, distance: 81.3
click at [298, 124] on div "Janela de atendimento Grade de atendimento Capacidade Transportadoras Veículos …" at bounding box center [238, 112] width 477 height 224
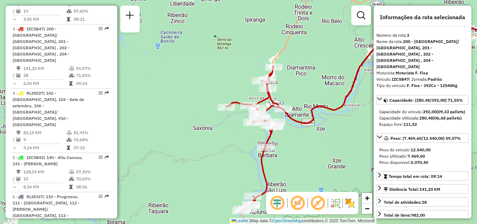
click at [308, 92] on div "Janela de atendimento Grade de atendimento Capacidade Transportadoras Veículos …" at bounding box center [238, 112] width 477 height 224
click at [247, 145] on div "Janela de atendimento Grade de atendimento Capacidade Transportadoras Veículos …" at bounding box center [238, 112] width 477 height 224
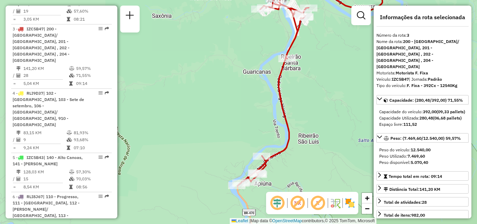
drag, startPoint x: 243, startPoint y: 156, endPoint x: 241, endPoint y: 132, distance: 24.5
click at [240, 134] on div "Janela de atendimento Grade de atendimento Capacidade Transportadoras Veículos …" at bounding box center [238, 112] width 477 height 224
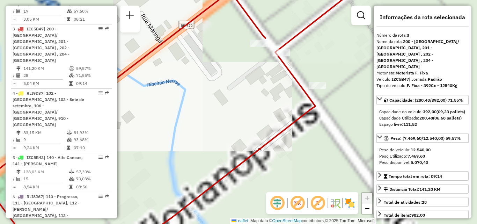
drag, startPoint x: 276, startPoint y: 120, endPoint x: 276, endPoint y: 155, distance: 34.9
click at [276, 155] on div "Janela de atendimento Grade de atendimento Capacidade Transportadoras Veículos …" at bounding box center [238, 112] width 477 height 224
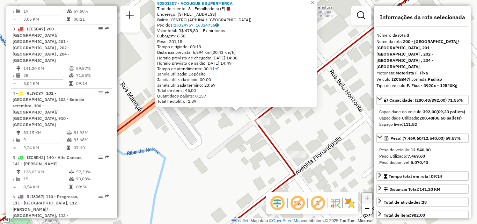
click at [235, 140] on div "92801307 - ACOUGUE E SUPERMERCA Tipo de cliente: 8 - Empilhadeira (E) Endereço:…" at bounding box center [238, 112] width 477 height 224
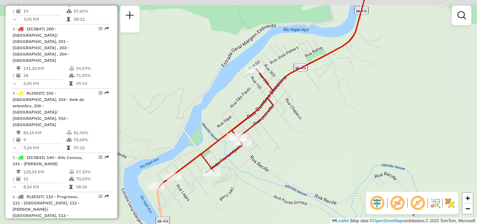
click at [288, 126] on div "Rota 3 - Placa IZC5B47 92809455 - [PERSON_NAME] 7 Janela de atendimento Grade d…" at bounding box center [238, 112] width 477 height 224
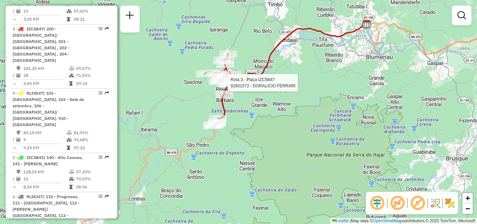
select select "**********"
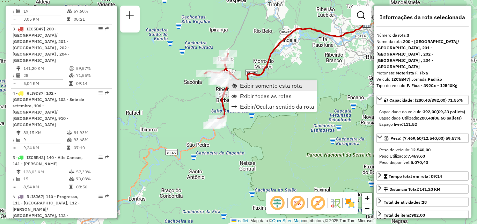
click at [264, 85] on span "Exibir somente esta rota" at bounding box center [271, 86] width 62 height 6
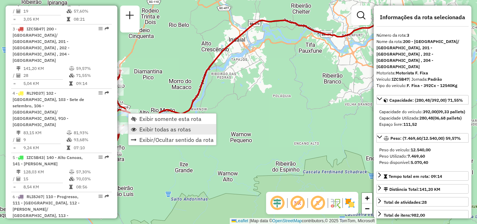
click at [170, 131] on span "Exibir todas as rotas" at bounding box center [165, 129] width 52 height 6
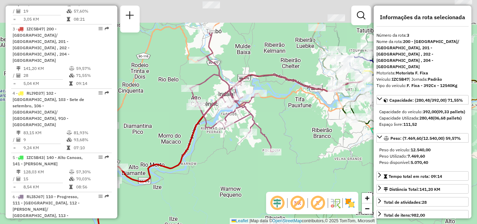
drag, startPoint x: 280, startPoint y: 110, endPoint x: 268, endPoint y: 184, distance: 74.7
click at [268, 184] on div "Janela de atendimento Grade de atendimento Capacidade Transportadoras Veículos …" at bounding box center [238, 112] width 477 height 224
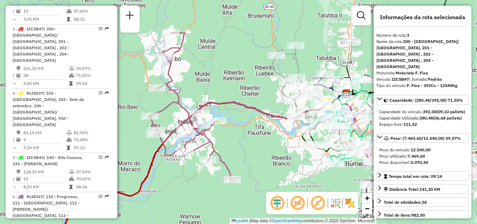
drag, startPoint x: 270, startPoint y: 133, endPoint x: 262, endPoint y: 135, distance: 7.8
click at [262, 135] on div "Janela de atendimento Grade de atendimento Capacidade Transportadoras Veículos …" at bounding box center [238, 112] width 477 height 224
drag, startPoint x: 260, startPoint y: 142, endPoint x: 288, endPoint y: 109, distance: 43.8
click at [287, 110] on div "Janela de atendimento Grade de atendimento Capacidade Transportadoras Veículos …" at bounding box center [238, 112] width 477 height 224
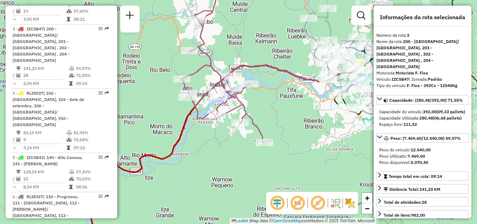
drag, startPoint x: 296, startPoint y: 121, endPoint x: 265, endPoint y: 141, distance: 36.7
click at [265, 141] on div "Janela de atendimento Grade de atendimento Capacidade Transportadoras Veículos …" at bounding box center [238, 112] width 477 height 224
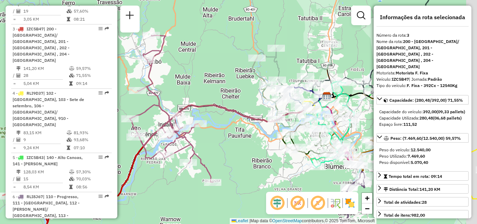
drag, startPoint x: 285, startPoint y: 110, endPoint x: 237, endPoint y: 150, distance: 62.7
click at [240, 152] on div "Janela de atendimento Grade de atendimento Capacidade Transportadoras Veículos …" at bounding box center [238, 112] width 477 height 224
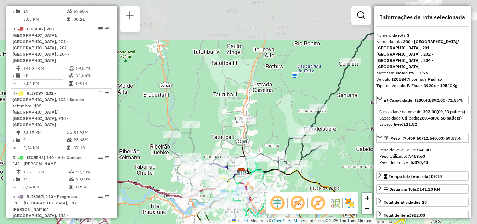
drag, startPoint x: 307, startPoint y: 91, endPoint x: 242, endPoint y: 143, distance: 82.9
click at [245, 146] on div "Janela de atendimento Grade de atendimento Capacidade Transportadoras Veículos …" at bounding box center [238, 112] width 477 height 224
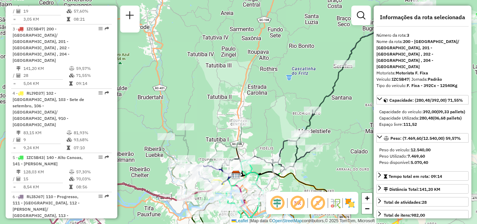
drag, startPoint x: 276, startPoint y: 121, endPoint x: 222, endPoint y: 157, distance: 65.6
click at [223, 157] on div "Janela de atendimento Grade de atendimento Capacidade Transportadoras Veículos …" at bounding box center [238, 112] width 477 height 224
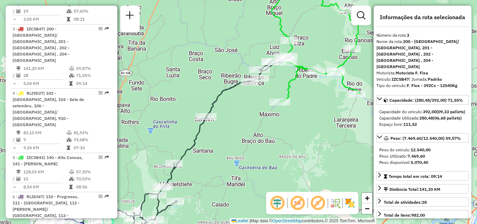
drag, startPoint x: 265, startPoint y: 121, endPoint x: 263, endPoint y: 103, distance: 18.6
click at [242, 112] on icon at bounding box center [176, 144] width 187 height 165
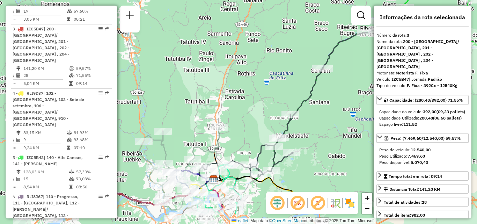
drag, startPoint x: 238, startPoint y: 112, endPoint x: 182, endPoint y: 155, distance: 71.0
click at [183, 155] on div "Janela de atendimento Grade de atendimento Capacidade Transportadoras Veículos …" at bounding box center [238, 112] width 477 height 224
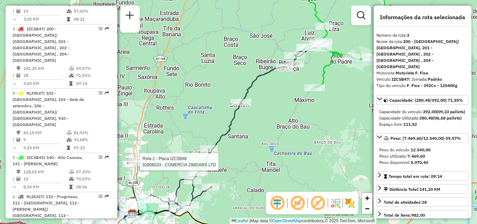
drag, startPoint x: 234, startPoint y: 158, endPoint x: 282, endPoint y: 86, distance: 86.1
click at [277, 90] on div "Rota 2 - Placa IZC5B48 92806033 - COMERCIA ZIMDARS LTD Janela de atendimento Gr…" at bounding box center [238, 112] width 477 height 224
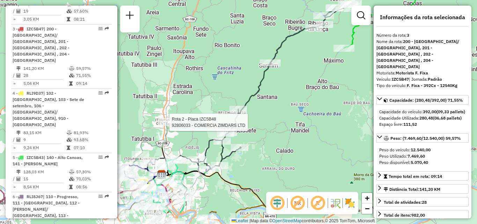
drag, startPoint x: 207, startPoint y: 119, endPoint x: 229, endPoint y: 77, distance: 47.4
click at [229, 79] on div "Rota 2 - Placa IZC5B48 92806033 - COMERCIA ZIMDARS LTD Janela de atendimento Gr…" at bounding box center [238, 112] width 477 height 224
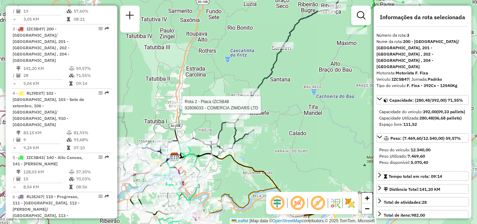
drag, startPoint x: 194, startPoint y: 58, endPoint x: 217, endPoint y: 37, distance: 30.9
click at [216, 38] on div "Rota 2 - Placa IZC5B48 92806033 - COMERCIA ZIMDARS LTD Janela de atendimento Gr…" at bounding box center [238, 112] width 477 height 224
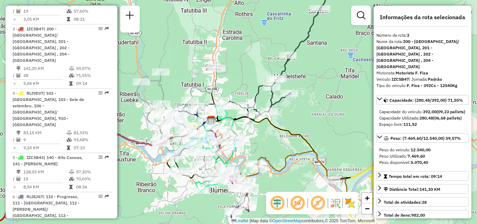
drag, startPoint x: 287, startPoint y: 122, endPoint x: 310, endPoint y: 113, distance: 23.8
click at [306, 117] on div "Janela de atendimento Grade de atendimento Capacidade Transportadoras Veículos …" at bounding box center [238, 112] width 477 height 224
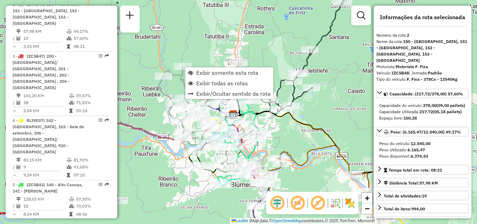
scroll to position [331, 0]
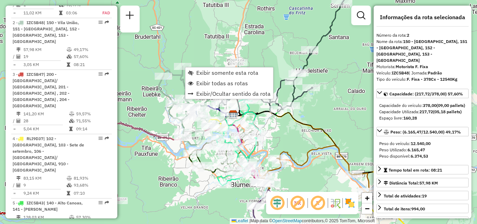
click at [204, 49] on div "Janela de atendimento Grade de atendimento Capacidade Transportadoras Veículos …" at bounding box center [238, 112] width 477 height 224
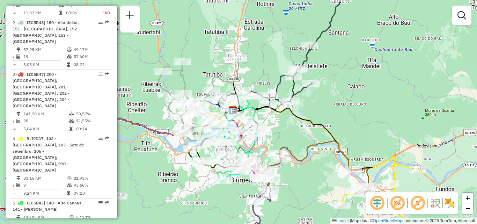
drag, startPoint x: 338, startPoint y: 119, endPoint x: 324, endPoint y: 89, distance: 33.4
click at [324, 91] on div "Janela de atendimento Grade de atendimento Capacidade Transportadoras Veículos …" at bounding box center [238, 112] width 477 height 224
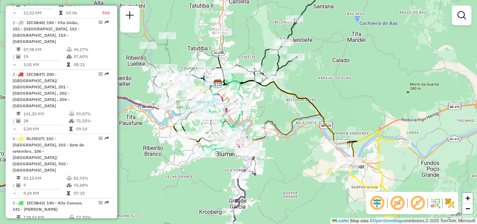
drag, startPoint x: 308, startPoint y: 142, endPoint x: 319, endPoint y: 142, distance: 10.5
click at [319, 142] on div "Janela de atendimento Grade de atendimento Capacidade Transportadoras Veículos …" at bounding box center [238, 112] width 477 height 224
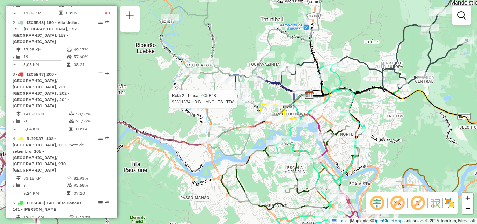
select select "**********"
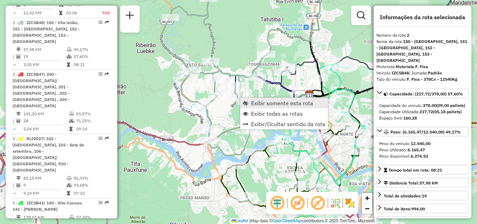
click at [253, 101] on span "Exibir somente esta rota" at bounding box center [282, 103] width 62 height 6
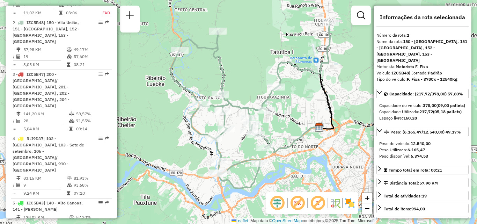
click at [305, 93] on div "Janela de atendimento Grade de atendimento Capacidade Transportadoras Veículos …" at bounding box center [238, 112] width 477 height 224
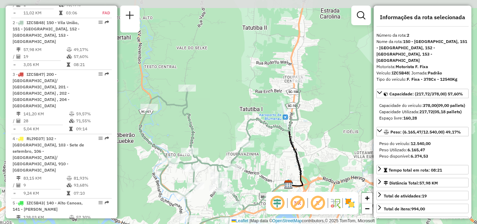
drag, startPoint x: 320, startPoint y: 86, endPoint x: 278, endPoint y: 157, distance: 82.3
click at [288, 159] on icon at bounding box center [295, 132] width 14 height 107
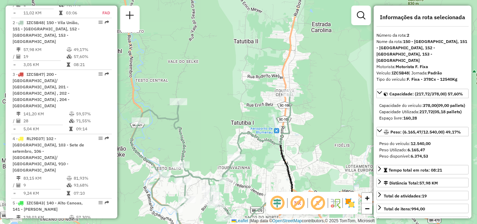
drag, startPoint x: 307, startPoint y: 122, endPoint x: 326, endPoint y: 91, distance: 36.7
click at [319, 100] on div "Janela de atendimento Grade de atendimento Capacidade Transportadoras Veículos …" at bounding box center [238, 112] width 477 height 224
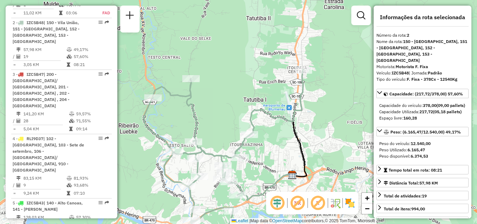
drag, startPoint x: 323, startPoint y: 126, endPoint x: 348, endPoint y: 83, distance: 49.4
click at [348, 84] on div "Janela de atendimento Grade de atendimento Capacidade Transportadoras Veículos …" at bounding box center [238, 112] width 477 height 224
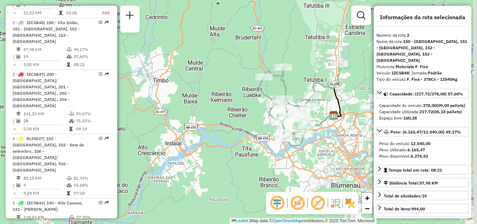
click at [316, 138] on div "Rota 2 - Placa IZC5B48 92807597 - VERONICA DOS PRAZERE Janela de atendimento Gr…" at bounding box center [238, 112] width 477 height 224
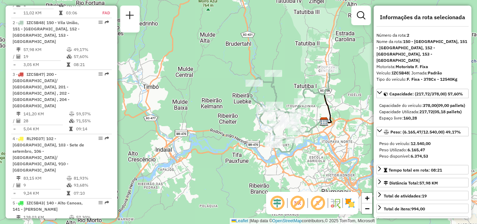
drag, startPoint x: 229, startPoint y: 133, endPoint x: 207, endPoint y: 146, distance: 25.5
click at [207, 146] on div "Janela de atendimento Grade de atendimento Capacidade Transportadoras Veículos …" at bounding box center [238, 112] width 477 height 224
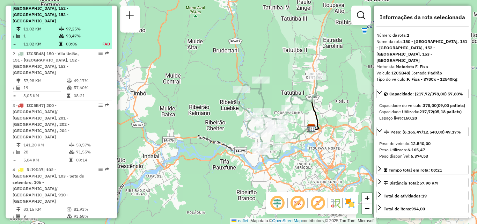
scroll to position [227, 0]
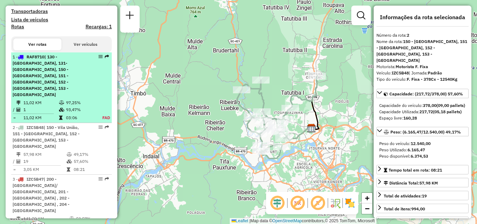
click at [36, 81] on span "| 130 - [GEOGRAPHIC_DATA], 131- [GEOGRAPHIC_DATA], 150 - [GEOGRAPHIC_DATA], 151…" at bounding box center [41, 75] width 56 height 43
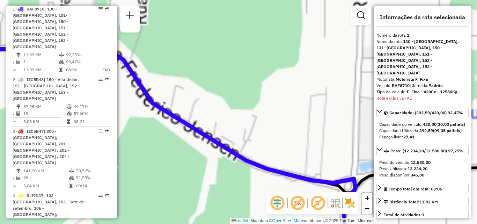
scroll to position [280, 0]
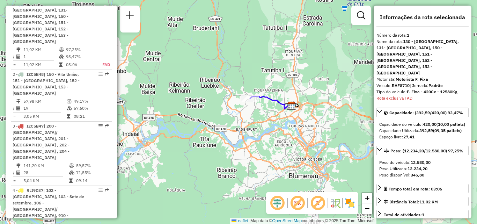
drag, startPoint x: 245, startPoint y: 132, endPoint x: 230, endPoint y: 130, distance: 15.5
click at [230, 130] on div "Janela de atendimento Grade de atendimento Capacidade Transportadoras Veículos …" at bounding box center [238, 112] width 477 height 224
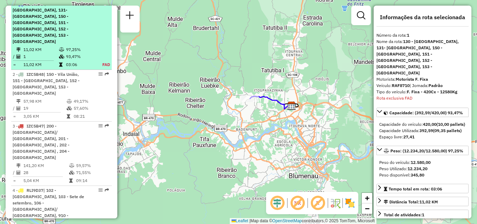
click at [61, 31] on span "| 130 - [GEOGRAPHIC_DATA], 131- [GEOGRAPHIC_DATA], 150 - [GEOGRAPHIC_DATA], 151…" at bounding box center [41, 22] width 56 height 43
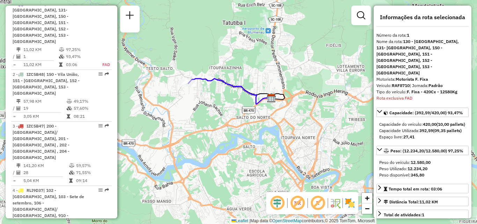
drag, startPoint x: 240, startPoint y: 105, endPoint x: 275, endPoint y: 106, distance: 34.9
click at [273, 106] on div "Janela de atendimento Grade de atendimento Capacidade Transportadoras Veículos …" at bounding box center [238, 112] width 477 height 224
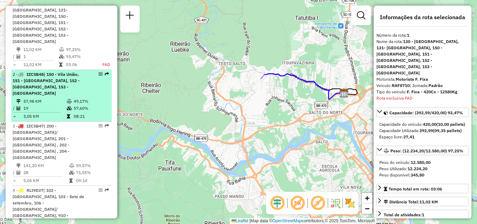
scroll to position [245, 0]
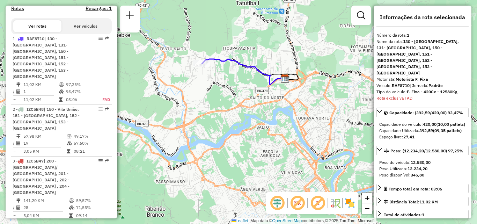
drag, startPoint x: 298, startPoint y: 115, endPoint x: 237, endPoint y: 100, distance: 62.6
click at [238, 101] on div "Janela de atendimento Grade de atendimento Capacidade Transportadoras Veículos …" at bounding box center [238, 112] width 477 height 224
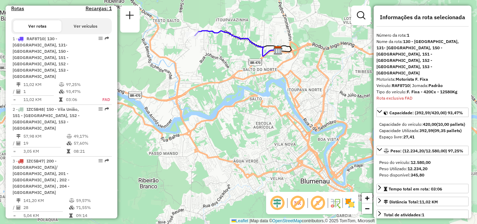
drag, startPoint x: 227, startPoint y: 70, endPoint x: 227, endPoint y: 66, distance: 4.2
click at [227, 66] on div "Janela de atendimento Grade de atendimento Capacidade Transportadoras Veículos …" at bounding box center [238, 112] width 477 height 224
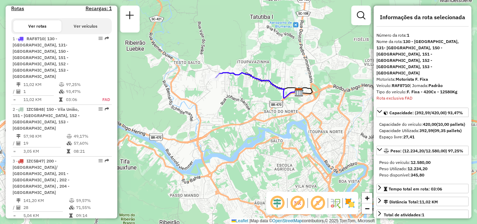
click at [241, 110] on div "Janela de atendimento Grade de atendimento Capacidade Transportadoras Veículos …" at bounding box center [238, 112] width 477 height 224
